Goal: Task Accomplishment & Management: Use online tool/utility

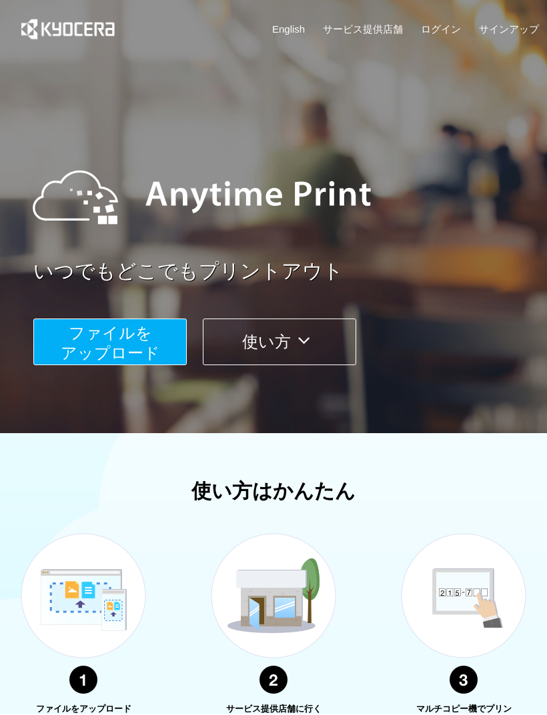
click at [157, 339] on button "ファイルを ​​アップロード" at bounding box center [109, 342] width 153 height 47
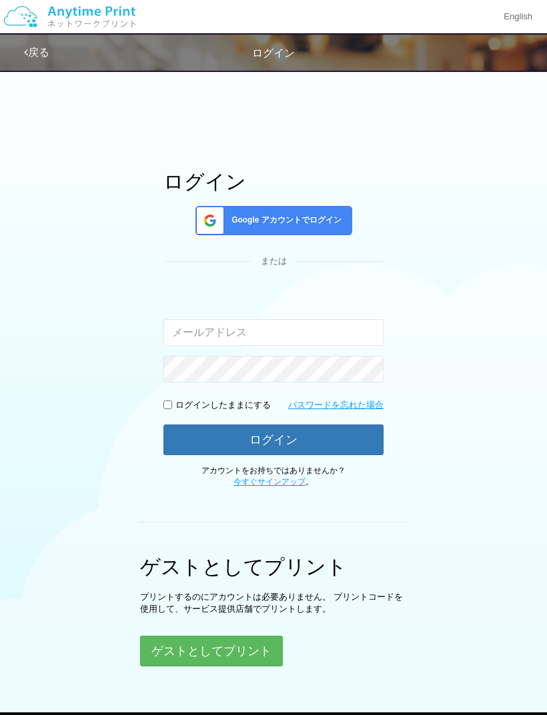
click at [259, 650] on button "ゲストとしてプリント" at bounding box center [211, 651] width 143 height 31
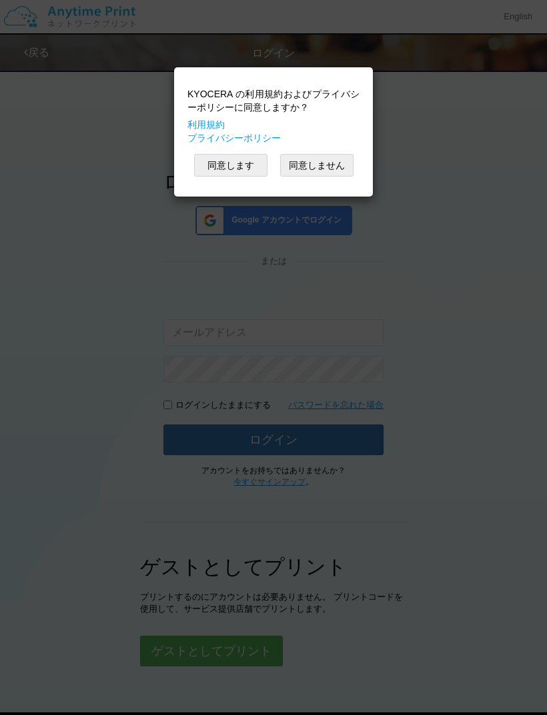
click at [237, 163] on button "同意します" at bounding box center [230, 165] width 73 height 23
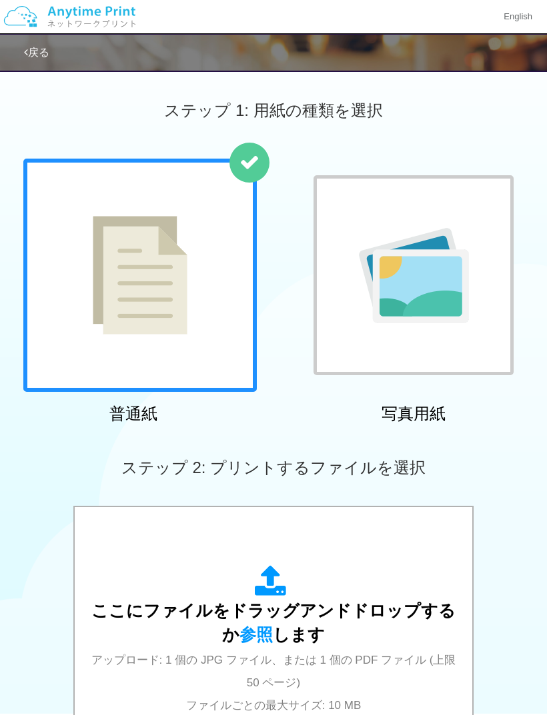
click at [250, 635] on span "参照" at bounding box center [255, 634] width 33 height 19
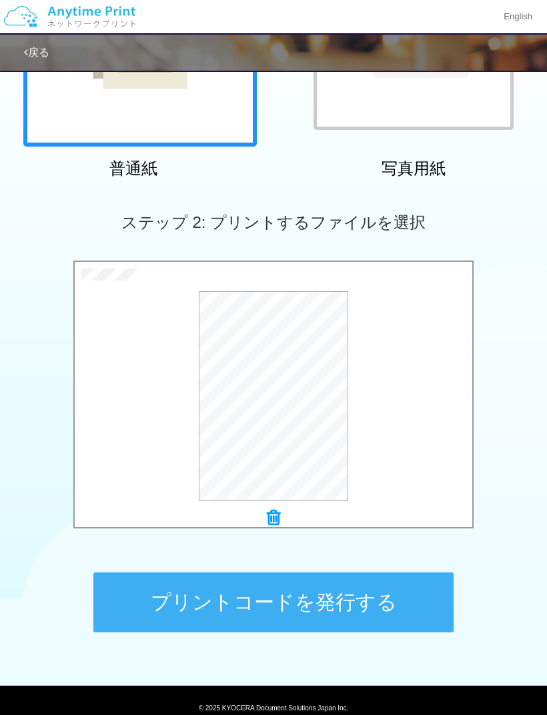
scroll to position [244, 0]
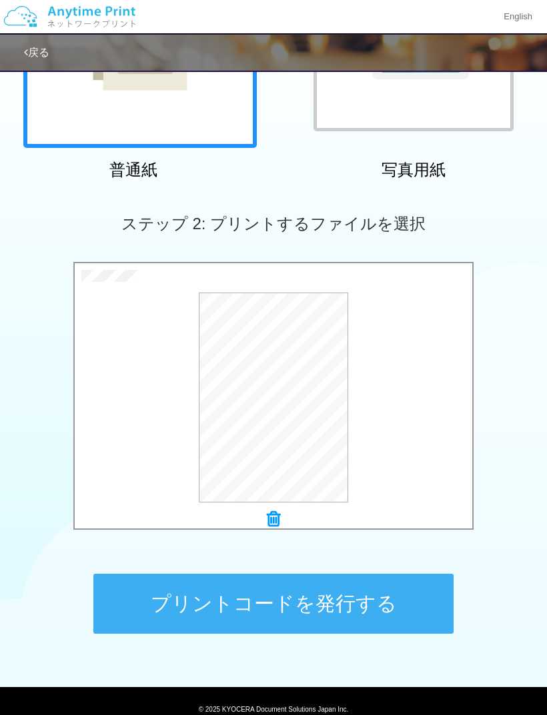
click at [0, 0] on button "プレビュー" at bounding box center [0, 0] width 0 height 0
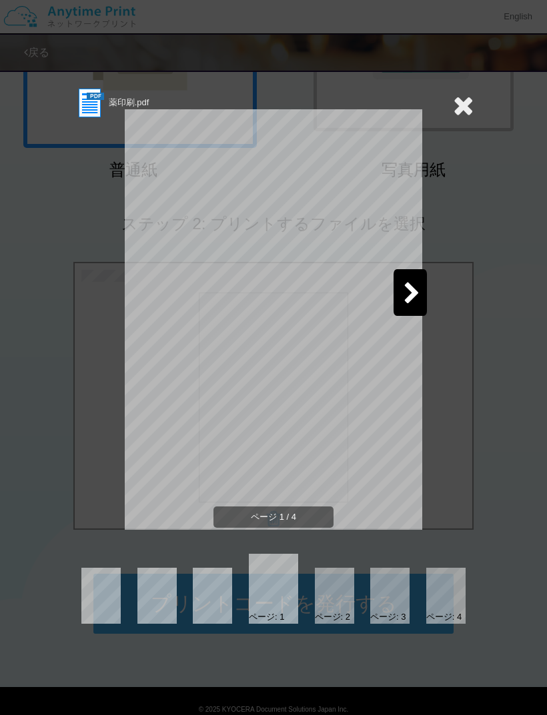
click at [405, 296] on icon at bounding box center [411, 294] width 17 height 23
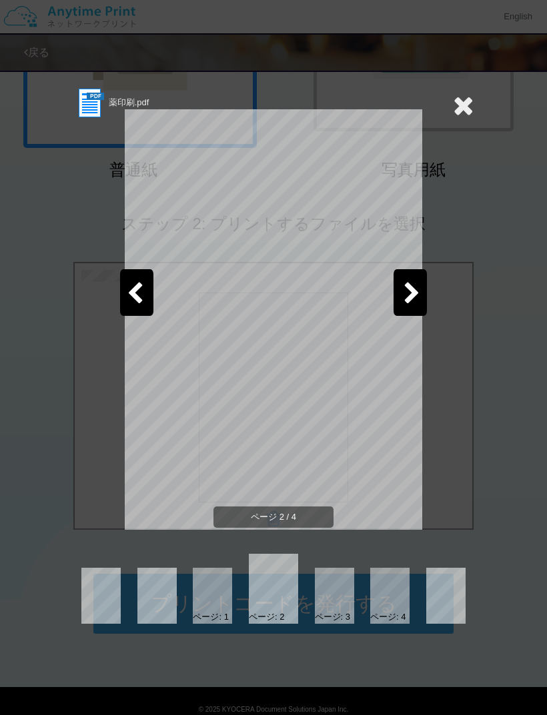
click at [402, 289] on div at bounding box center [409, 292] width 33 height 47
click at [403, 288] on icon at bounding box center [411, 294] width 17 height 23
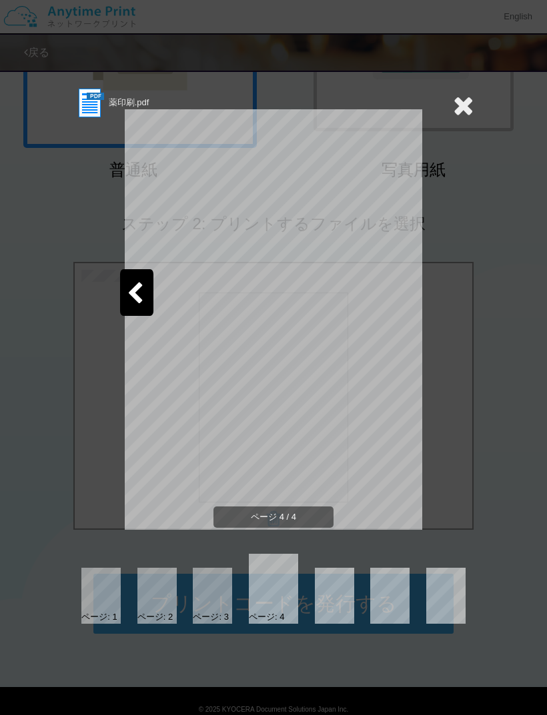
click at [115, 607] on div at bounding box center [100, 596] width 39 height 56
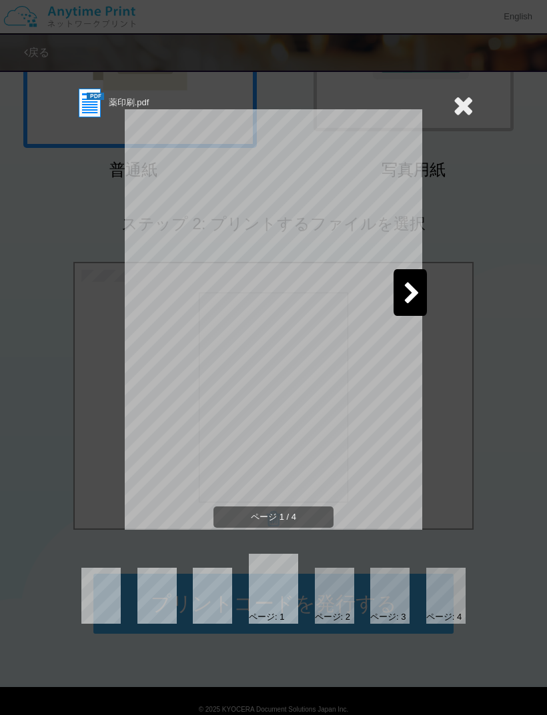
click at [464, 112] on icon at bounding box center [463, 105] width 21 height 27
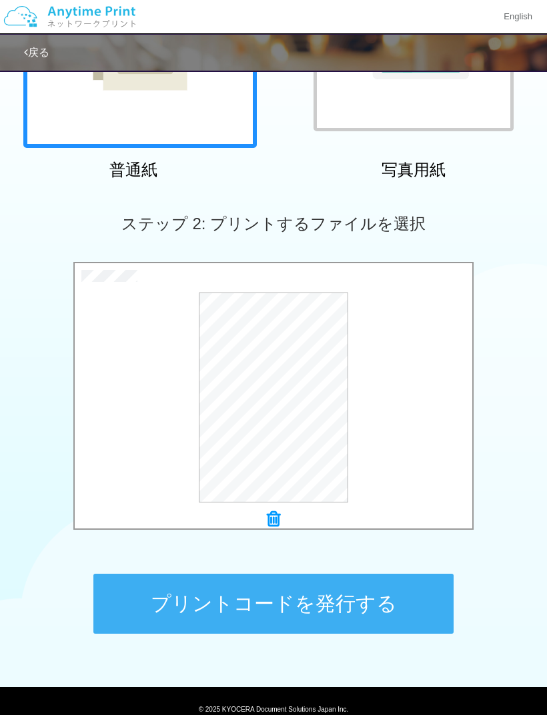
scroll to position [200, 0]
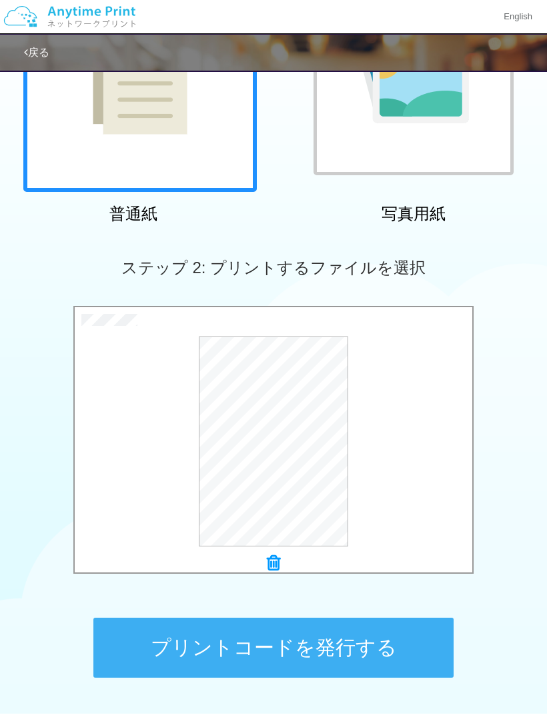
click at [357, 655] on button "プリントコードを発行する" at bounding box center [273, 648] width 360 height 60
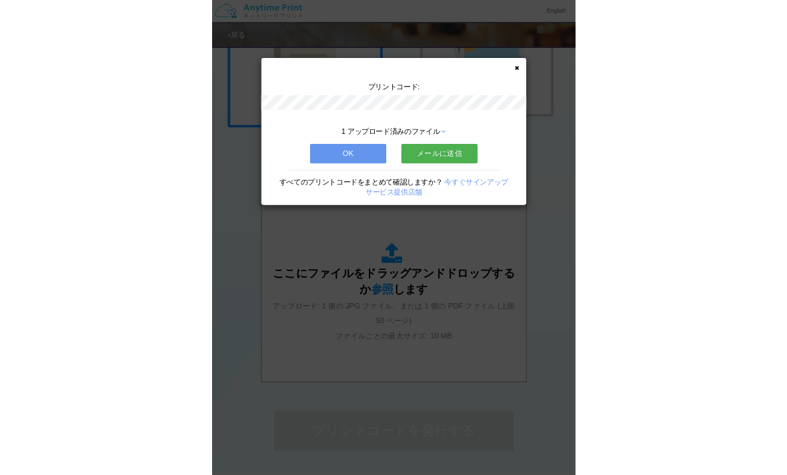
scroll to position [0, 0]
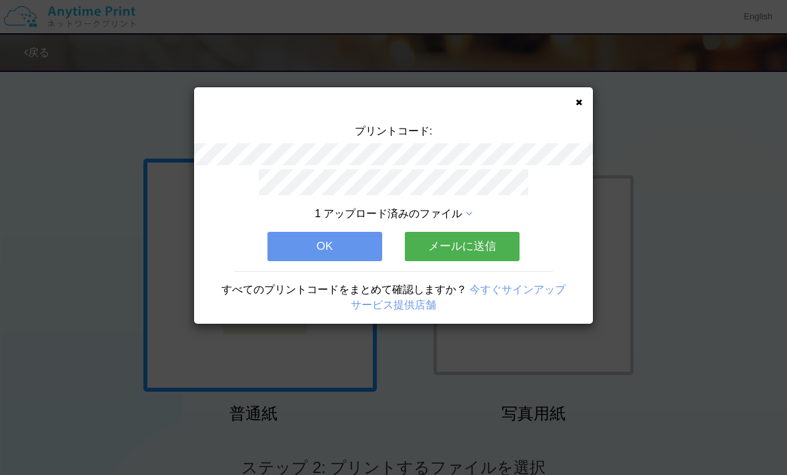
click at [355, 248] on button "OK" at bounding box center [324, 246] width 115 height 29
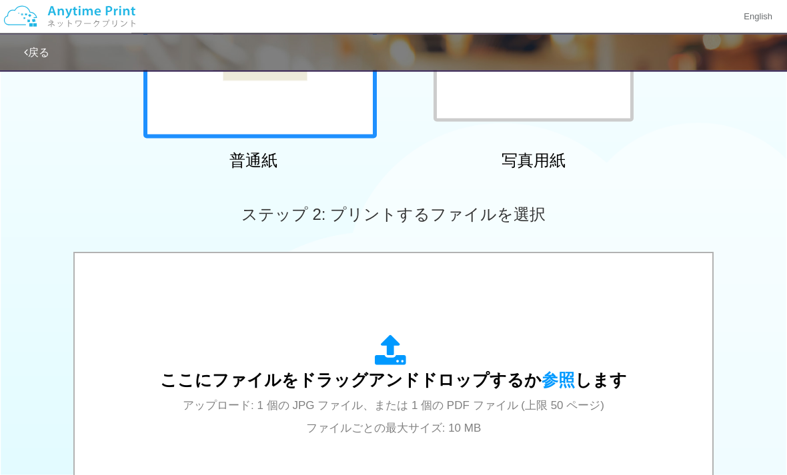
scroll to position [254, 0]
click at [546, 377] on span "参照" at bounding box center [557, 380] width 33 height 19
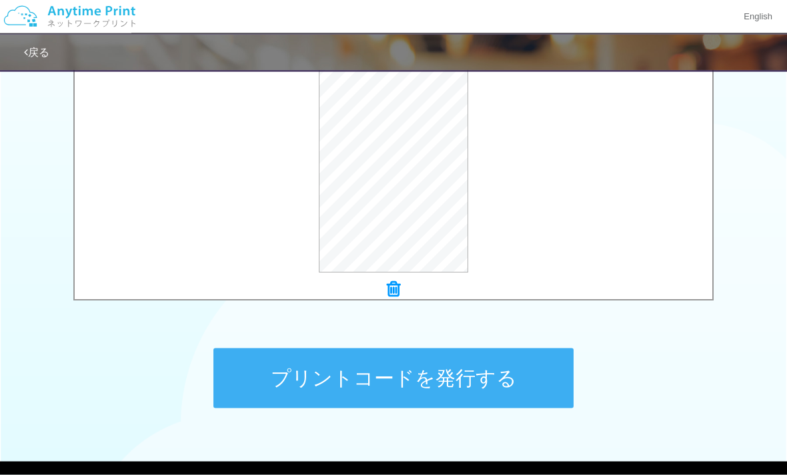
scroll to position [470, 0]
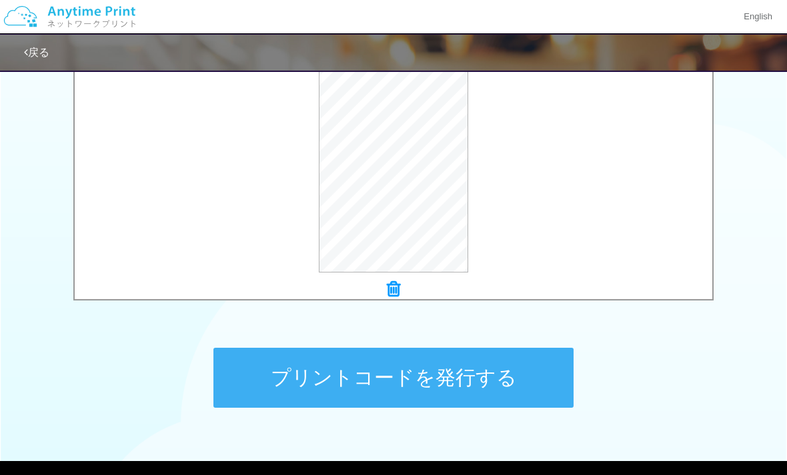
click at [512, 383] on button "プリントコードを発行する" at bounding box center [393, 378] width 360 height 60
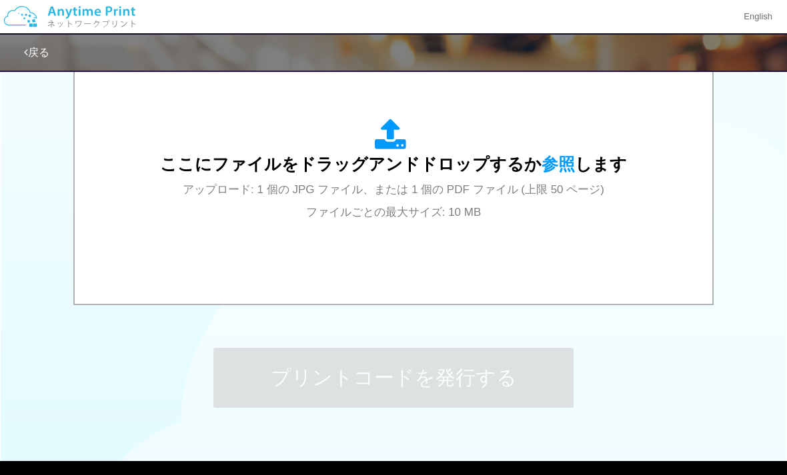
scroll to position [0, 0]
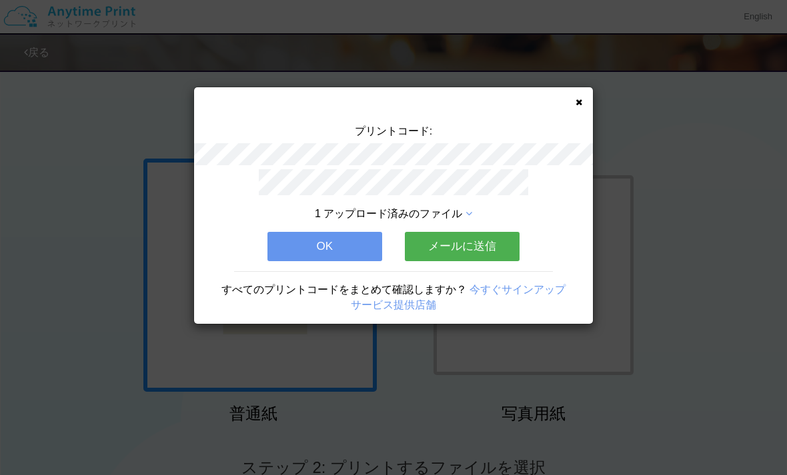
click at [546, 96] on div "プリントコード: 1 アップロード済みのファイル OK メールに送信 すべてのプリントコードをまとめて確認しますか？ 今すぐサインアップ サービス提供店舗" at bounding box center [393, 205] width 399 height 237
click at [546, 98] on icon at bounding box center [578, 102] width 7 height 9
